Goal: Information Seeking & Learning: Learn about a topic

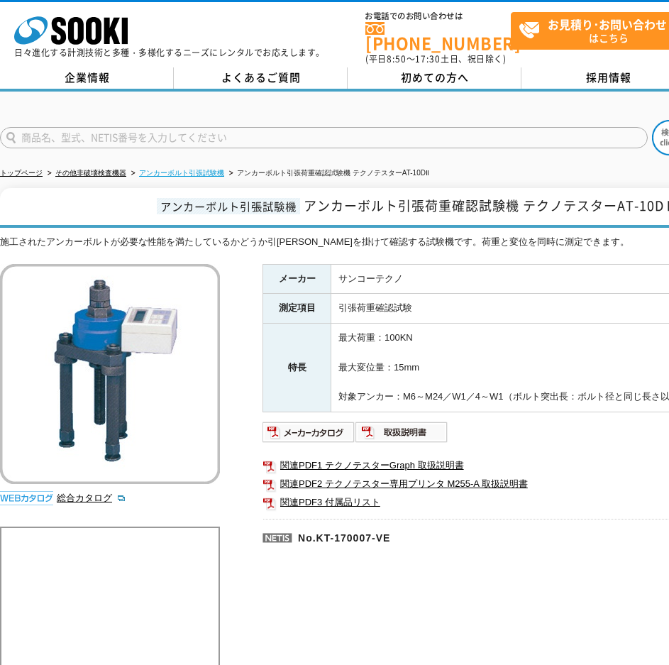
click at [175, 169] on link "アンカーボルト引張試験機" at bounding box center [181, 173] width 85 height 8
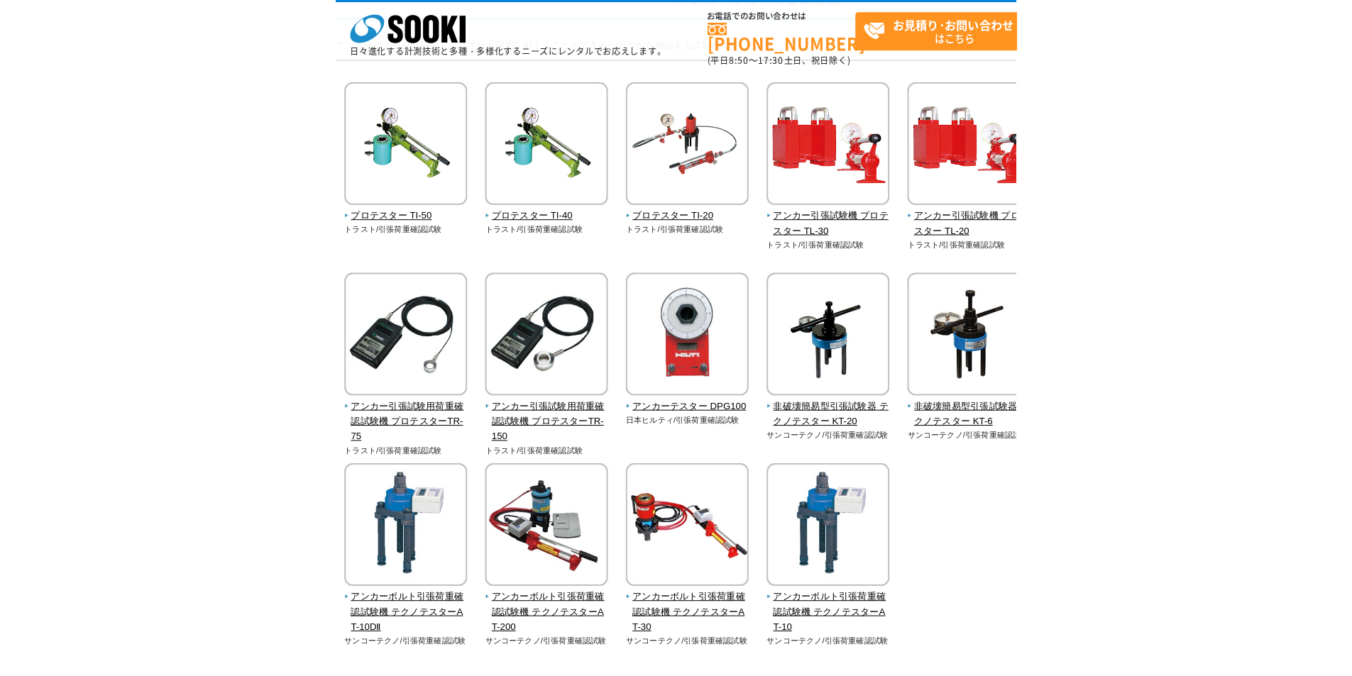
scroll to position [142, 0]
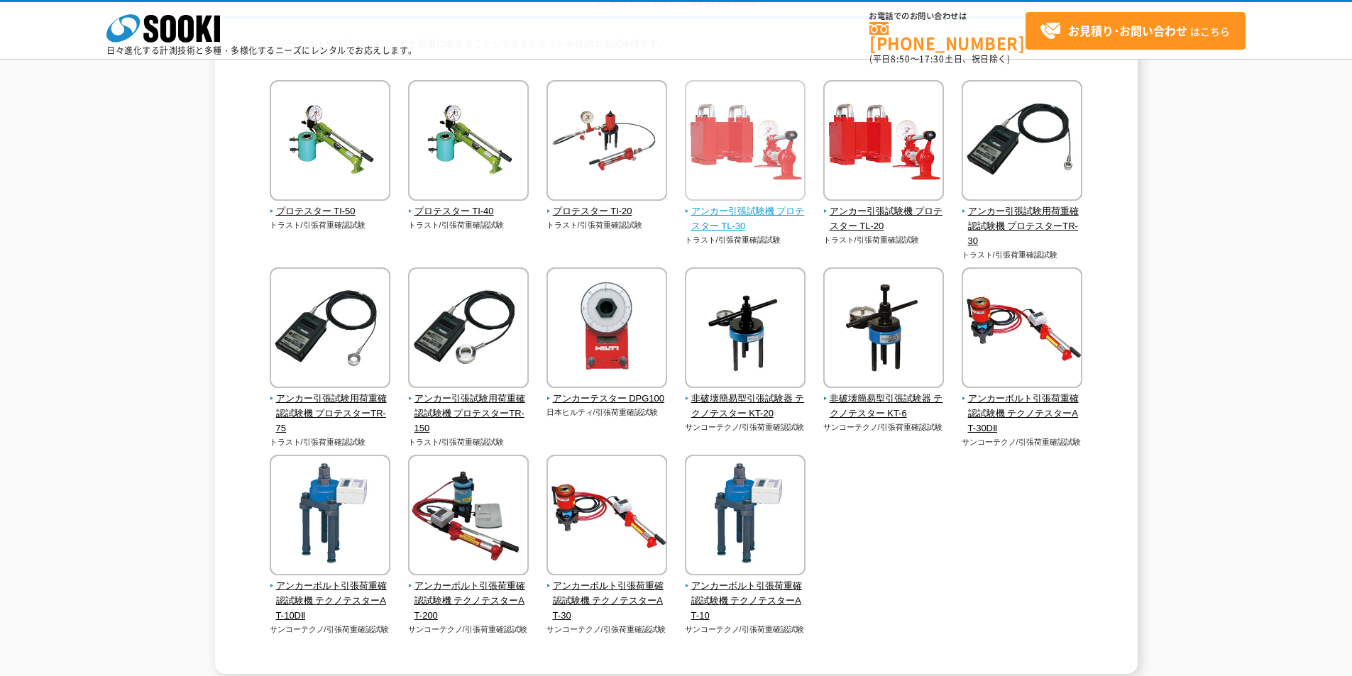
click at [668, 206] on span "アンカー引張試験機 プロテスター TL-30" at bounding box center [745, 219] width 121 height 30
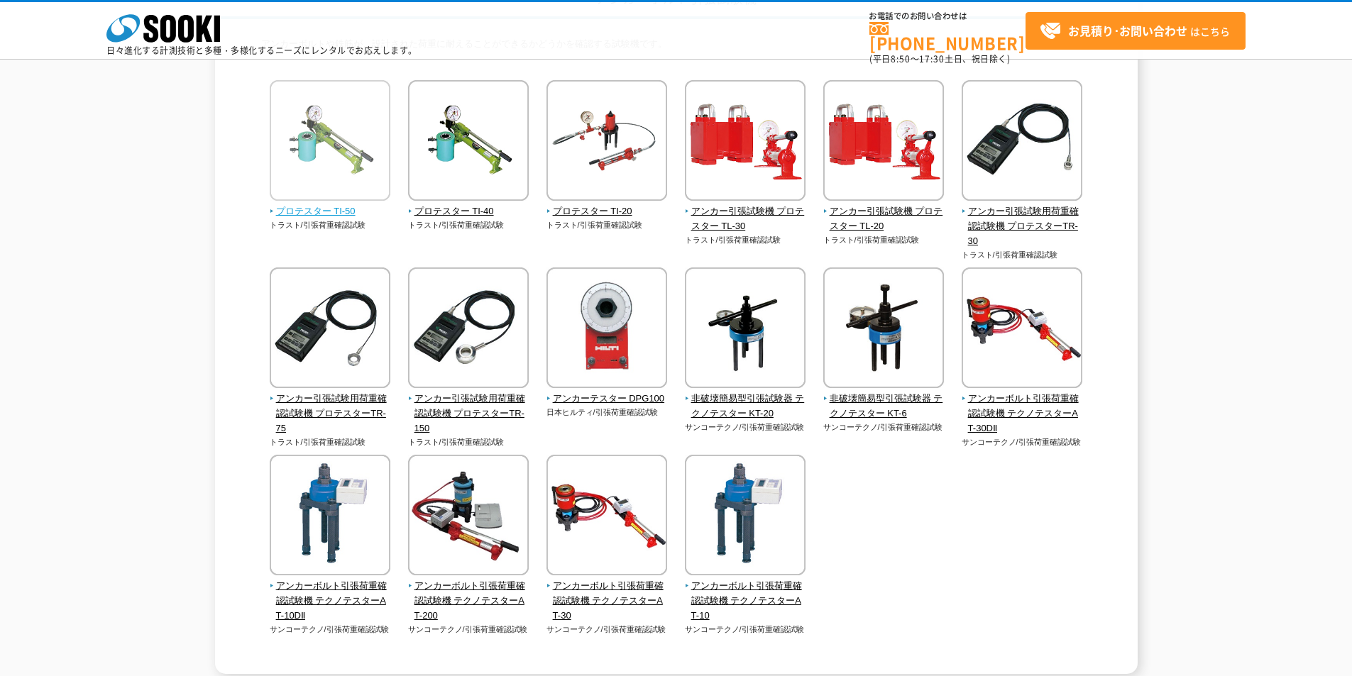
click at [319, 213] on span "プロテスター TI-50" at bounding box center [330, 211] width 121 height 15
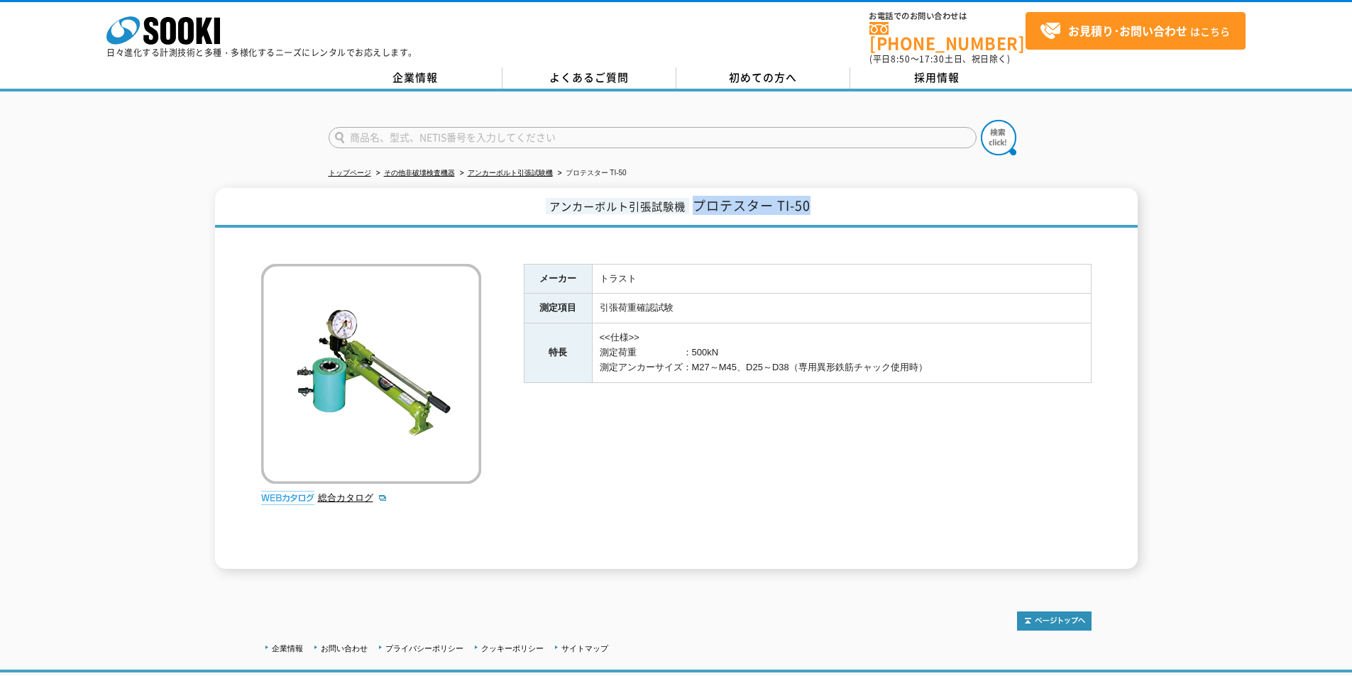
drag, startPoint x: 697, startPoint y: 196, endPoint x: 820, endPoint y: 197, distance: 122.8
click at [820, 197] on h1 "アンカーボルト引張試験機 プロテスター TI-50" at bounding box center [676, 208] width 922 height 40
copy span "プロテスター TI-50"
click at [370, 492] on link "総合カタログ" at bounding box center [353, 497] width 70 height 11
click at [341, 492] on link "総合カタログ" at bounding box center [353, 497] width 70 height 11
